Goal: Task Accomplishment & Management: Complete application form

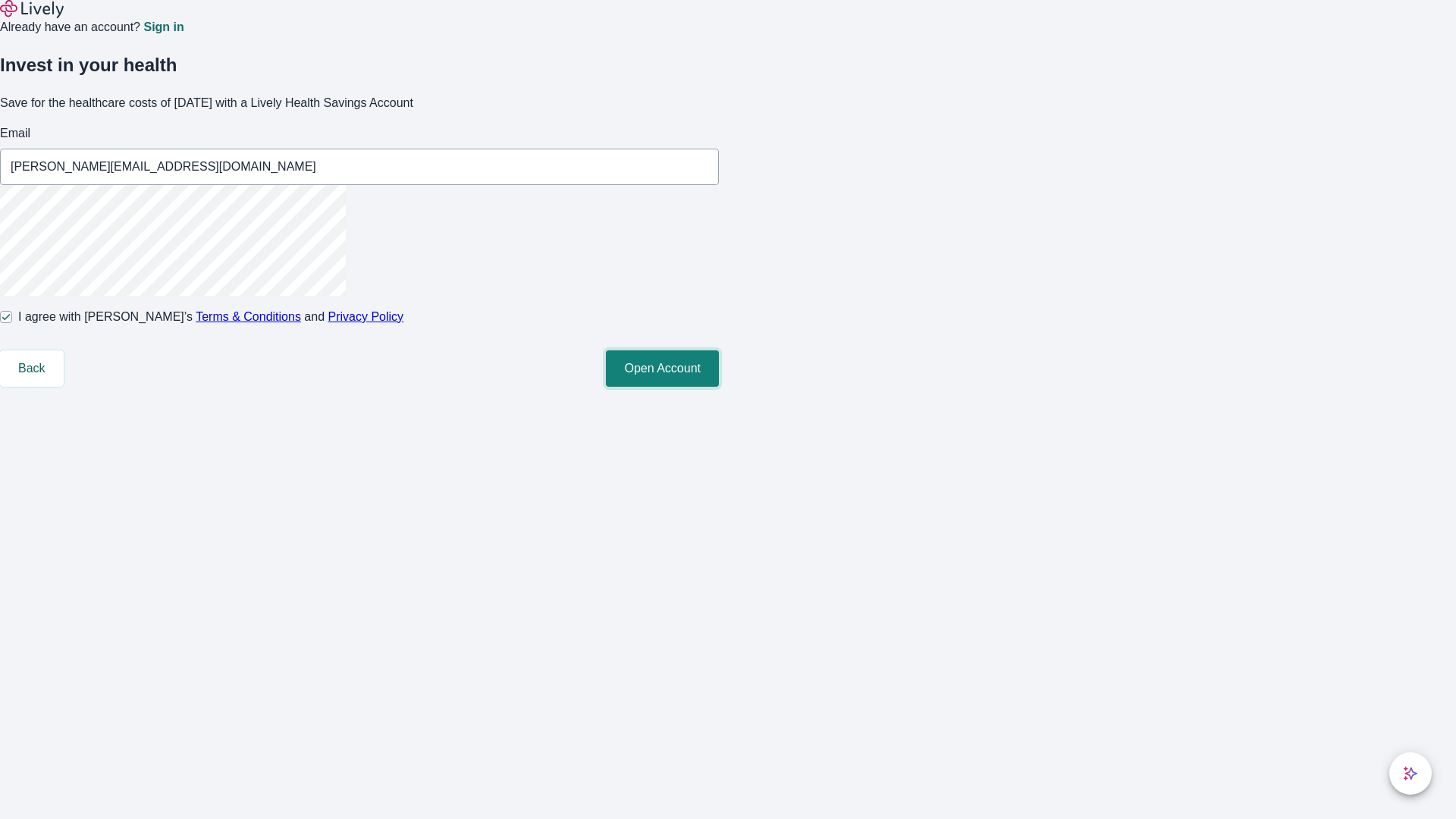
click at [719, 387] on button "Open Account" at bounding box center [663, 368] width 113 height 36
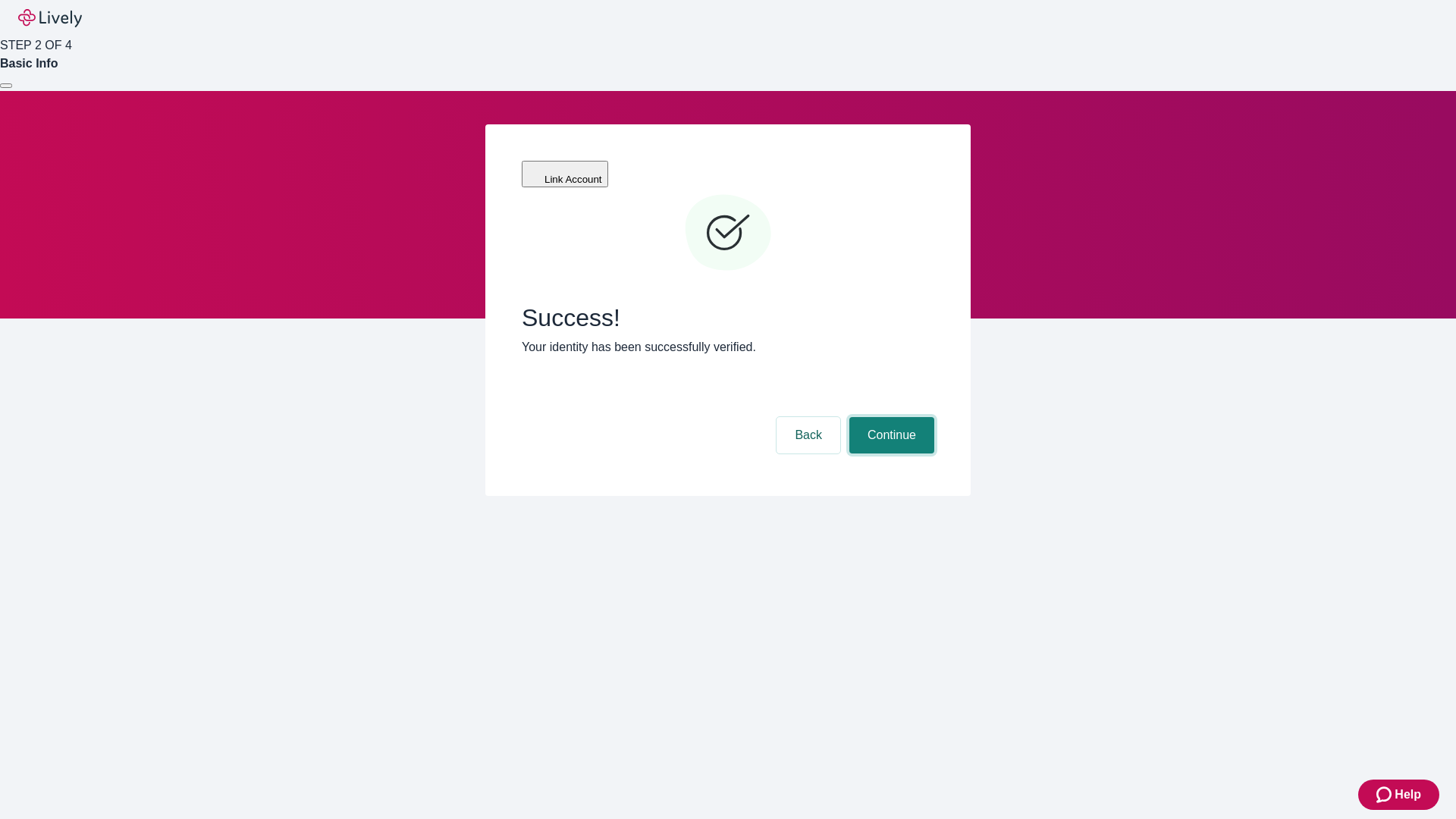
click at [890, 417] on button "Continue" at bounding box center [891, 435] width 85 height 36
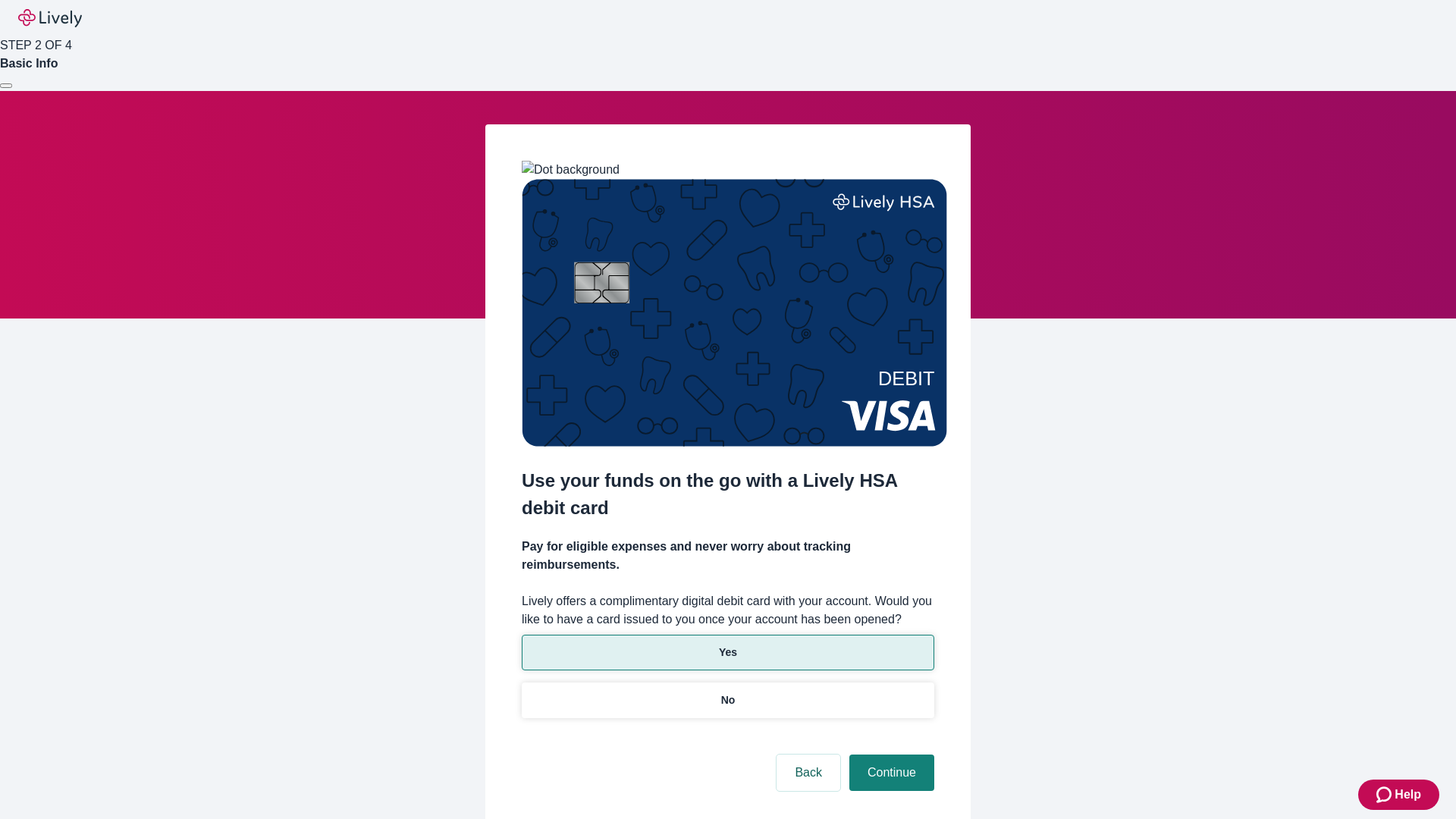
click at [728, 645] on p "Yes" at bounding box center [728, 653] width 19 height 16
click at [890, 755] on button "Continue" at bounding box center [891, 773] width 85 height 36
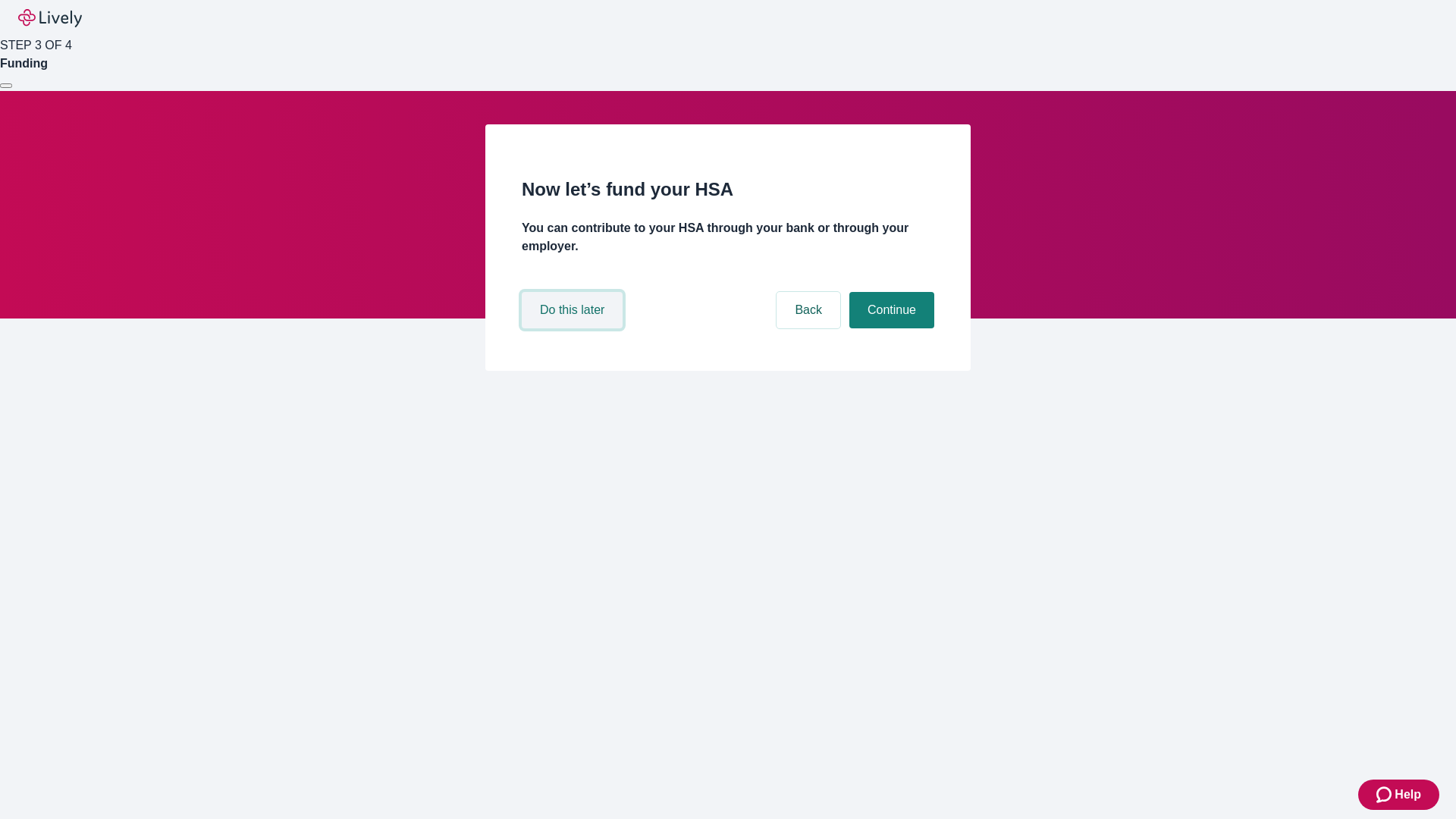
click at [574, 328] on button "Do this later" at bounding box center [571, 310] width 100 height 36
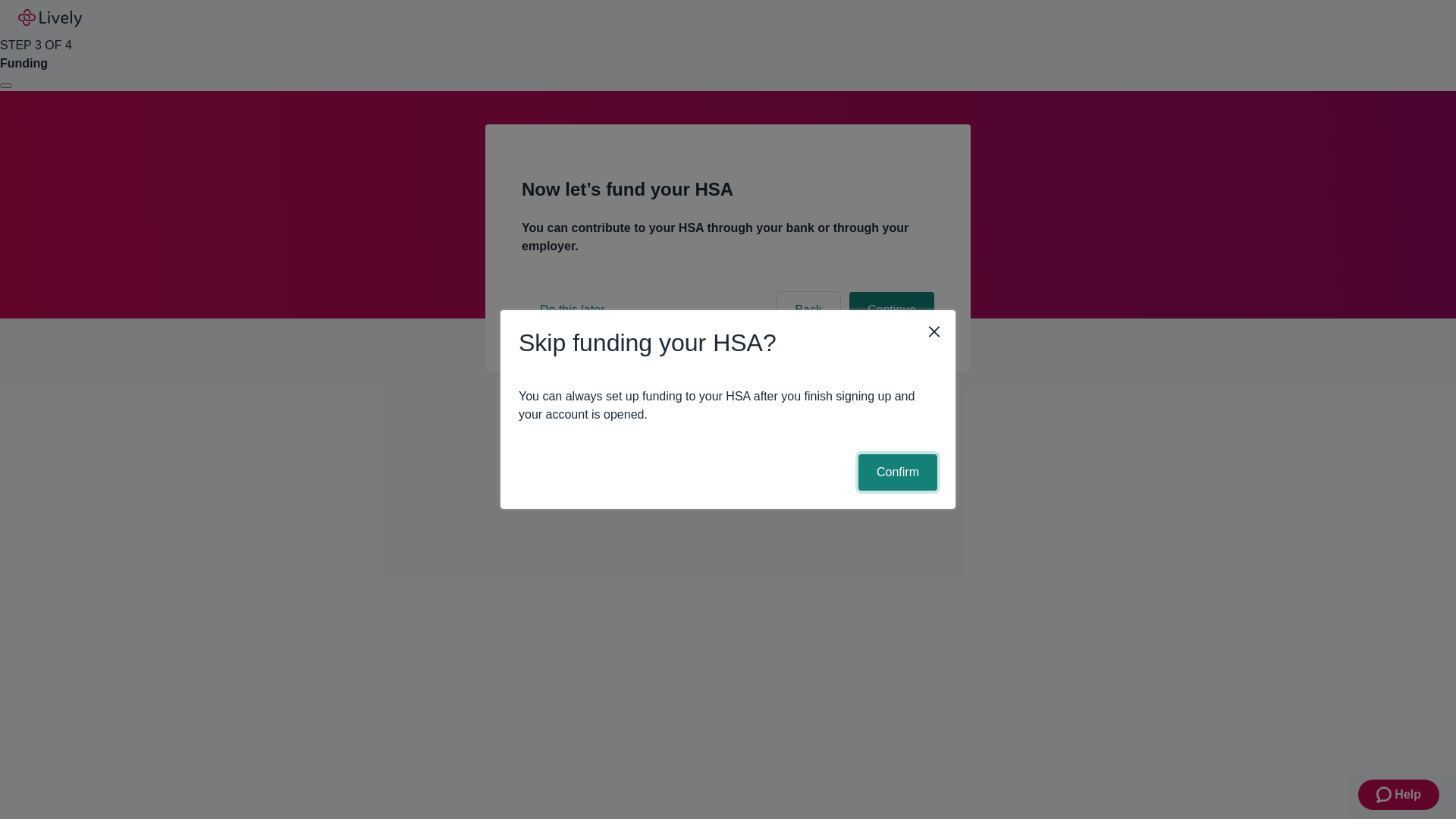
click at [896, 473] on button "Confirm" at bounding box center [897, 472] width 78 height 36
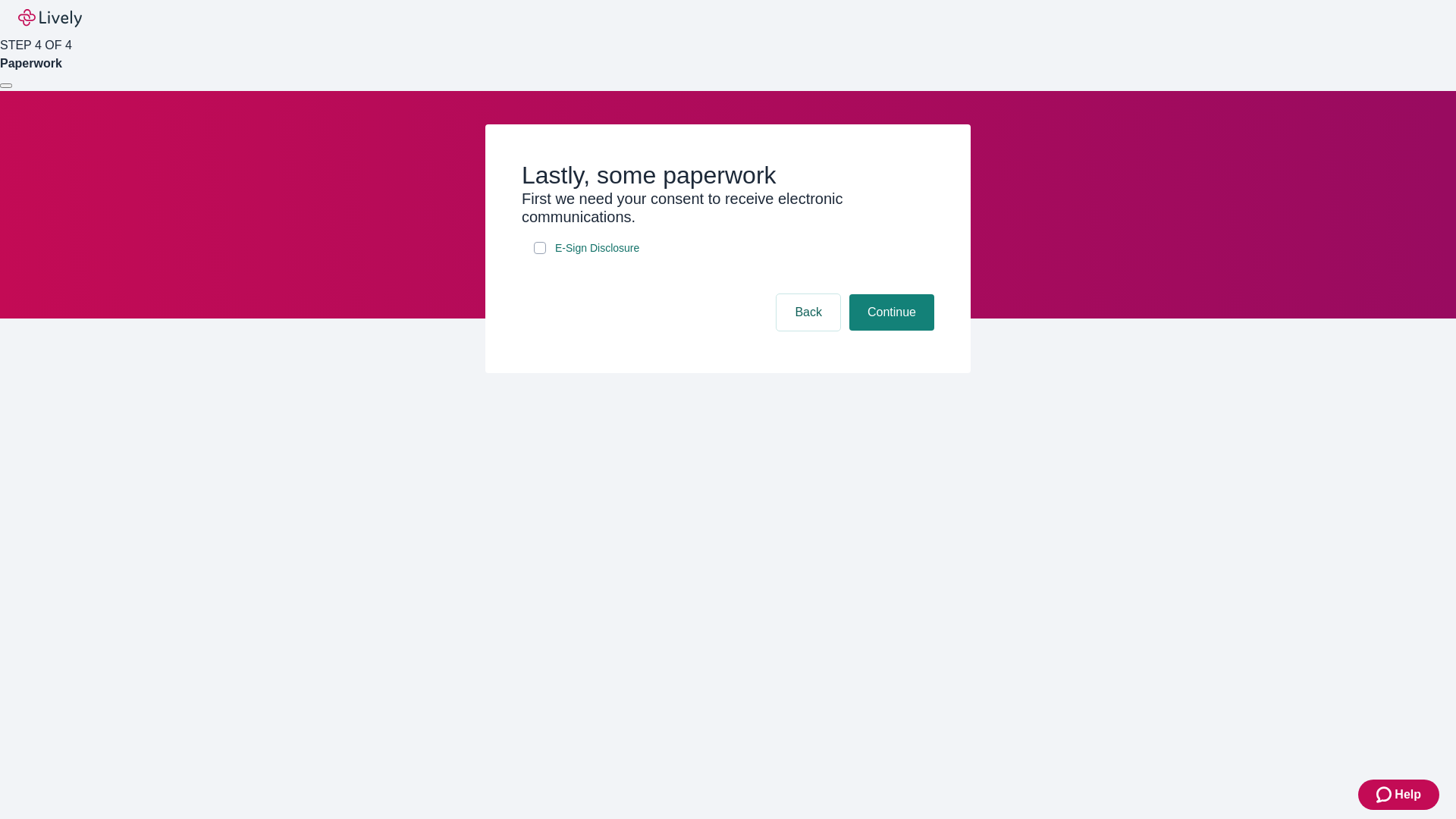
click at [540, 254] on input "E-Sign Disclosure" at bounding box center [540, 248] width 12 height 12
checkbox input "true"
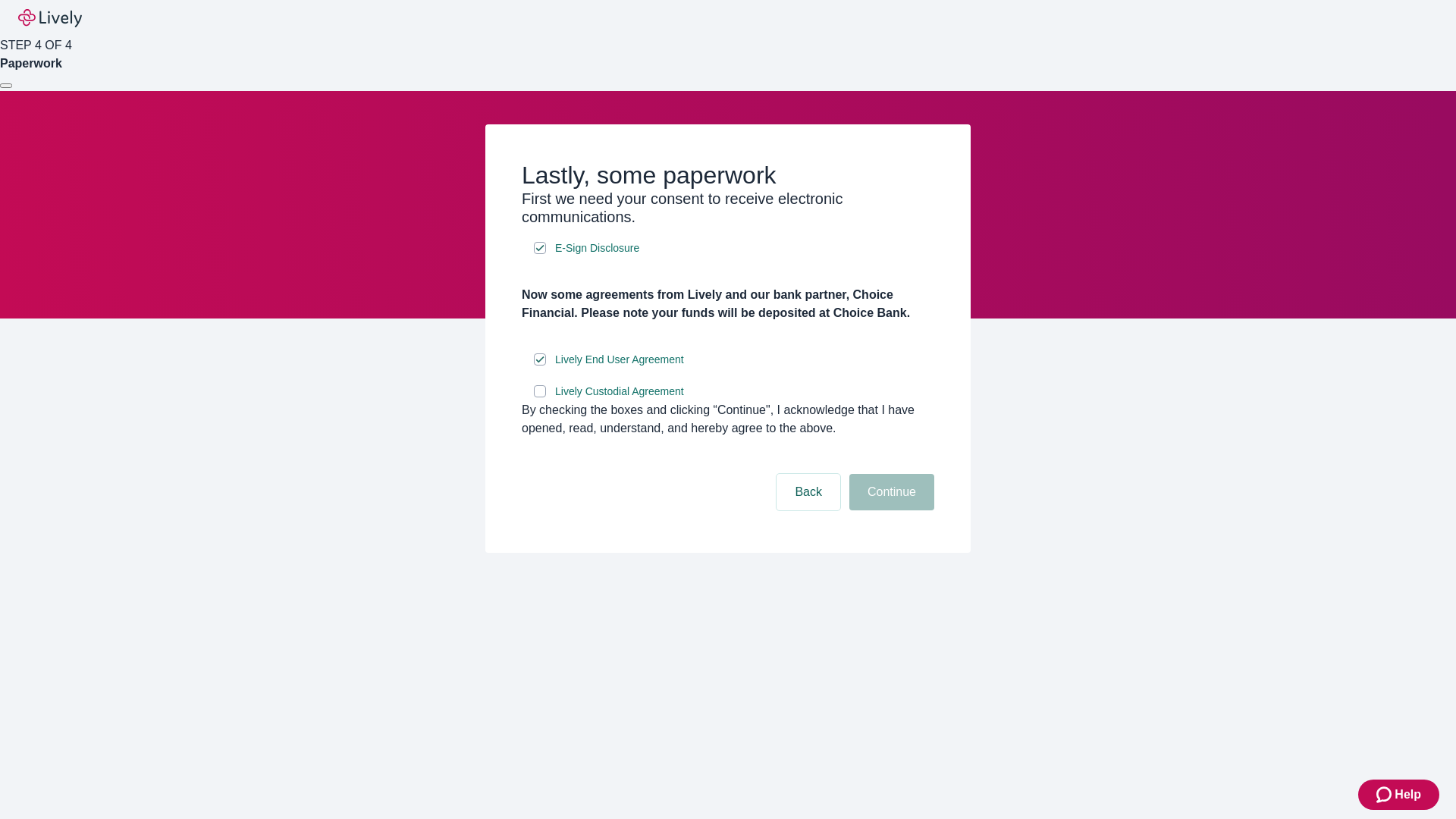
click at [540, 398] on input "Lively Custodial Agreement" at bounding box center [540, 391] width 12 height 12
checkbox input "true"
click at [890, 511] on button "Continue" at bounding box center [891, 492] width 85 height 36
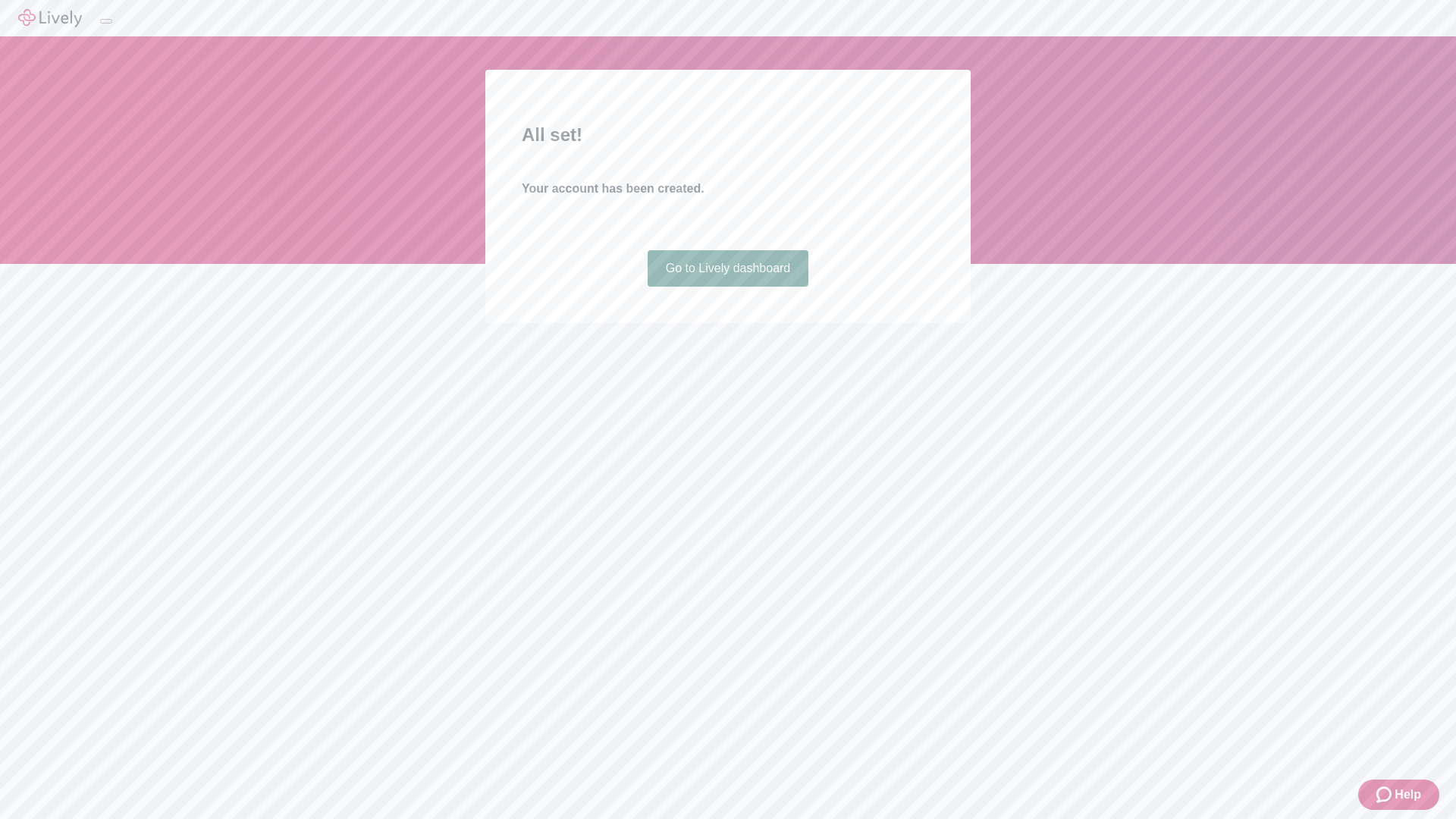
click at [728, 287] on link "Go to Lively dashboard" at bounding box center [728, 268] width 161 height 36
